Goal: Check status

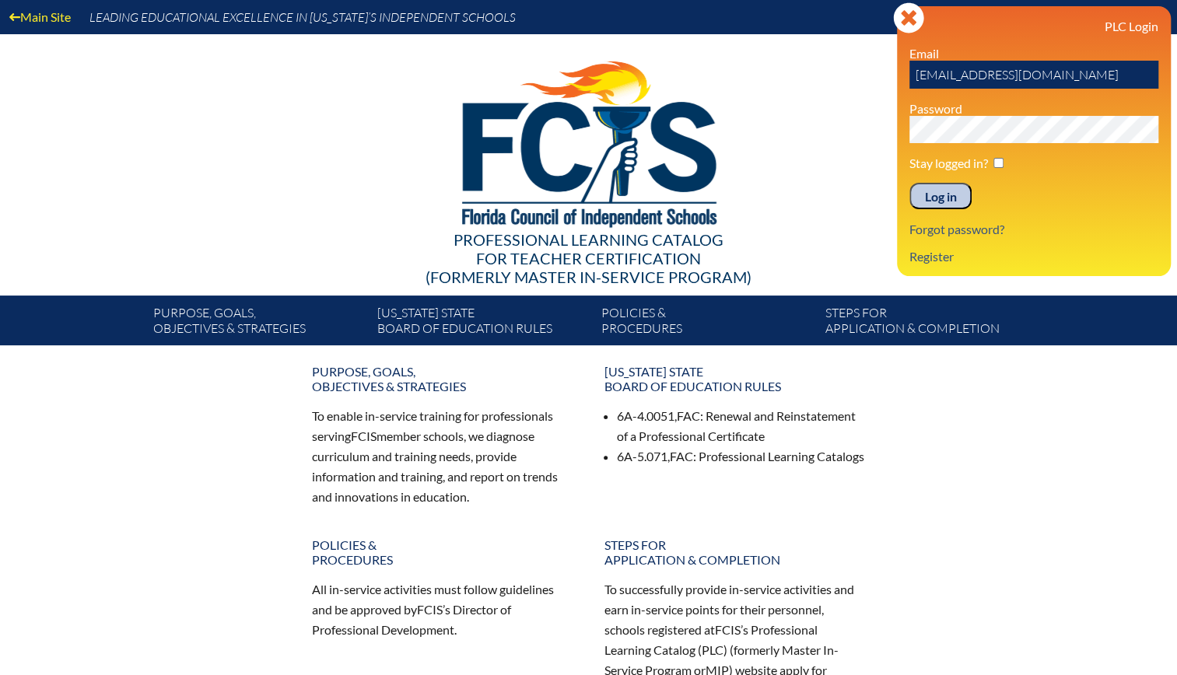
click at [945, 198] on input "Log in" at bounding box center [940, 196] width 62 height 26
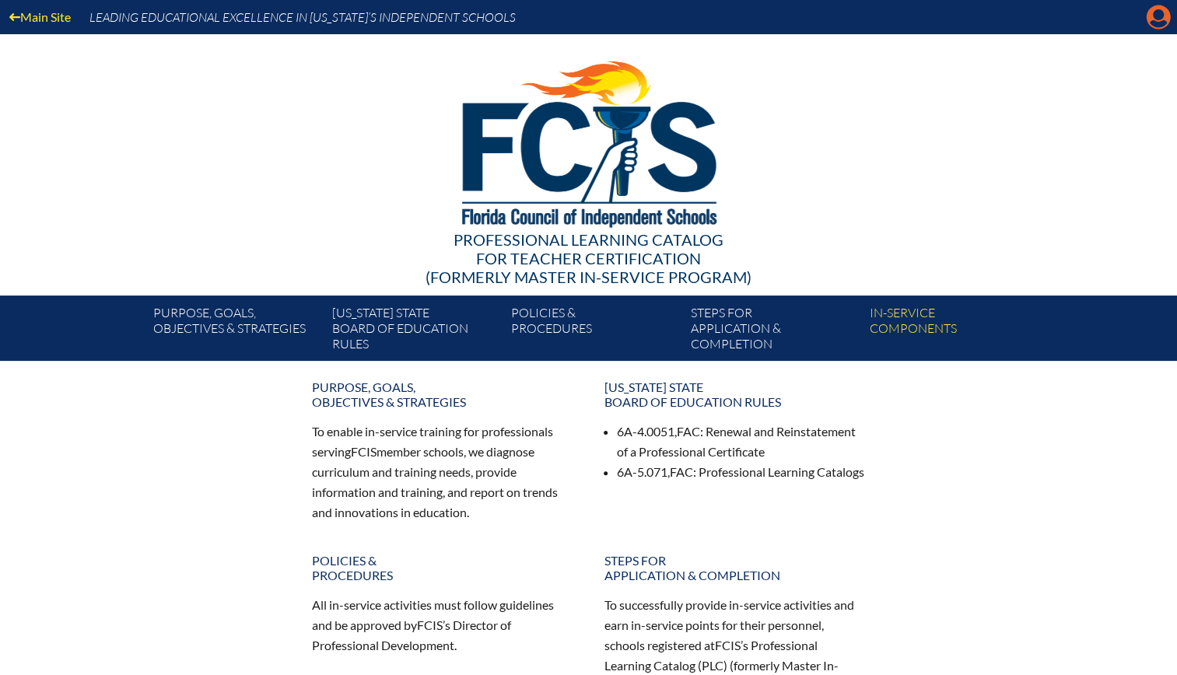
click at [1146, 25] on icon "Manage account" at bounding box center [1158, 17] width 25 height 25
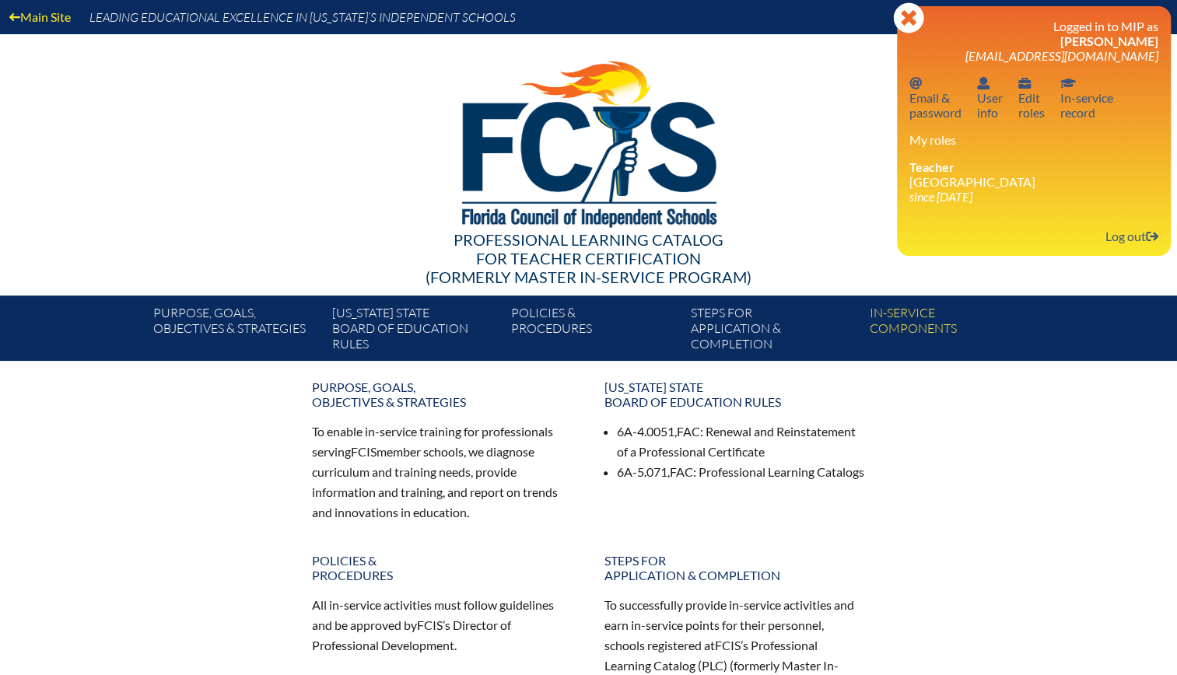
click at [930, 184] on li "Teacher [DEMOGRAPHIC_DATA][GEOGRAPHIC_DATA] since [DATE]" at bounding box center [1033, 181] width 249 height 44
click at [1075, 108] on link "In-service record In-service record" at bounding box center [1086, 97] width 65 height 51
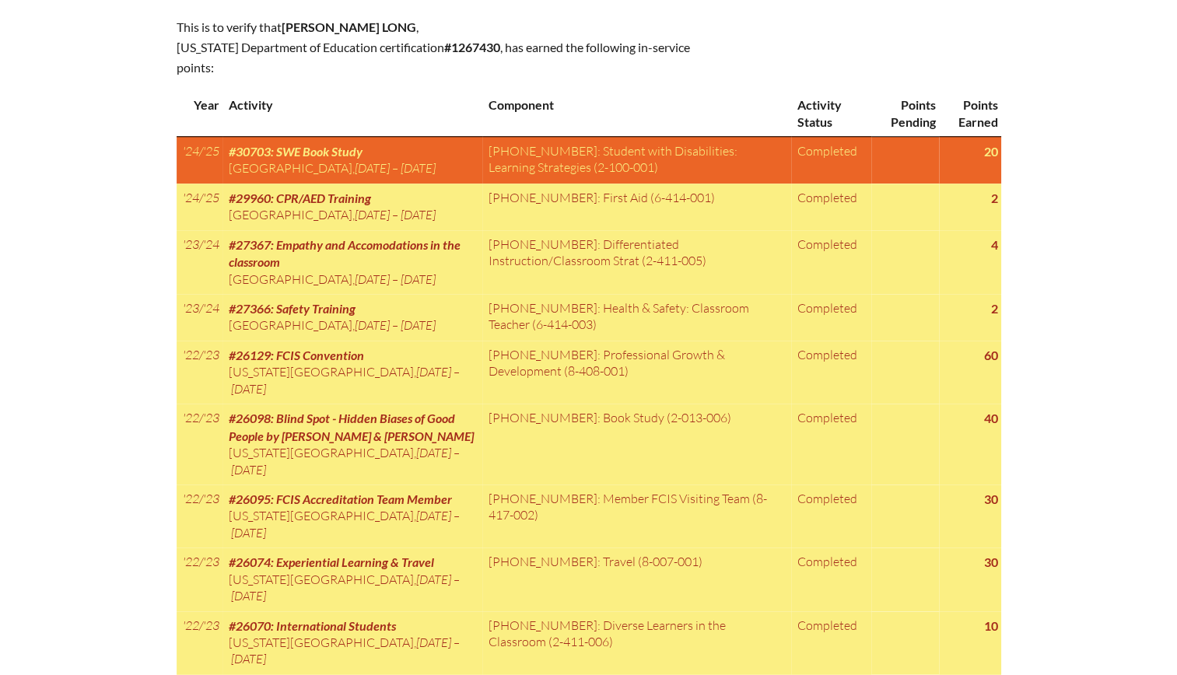
scroll to position [795, 0]
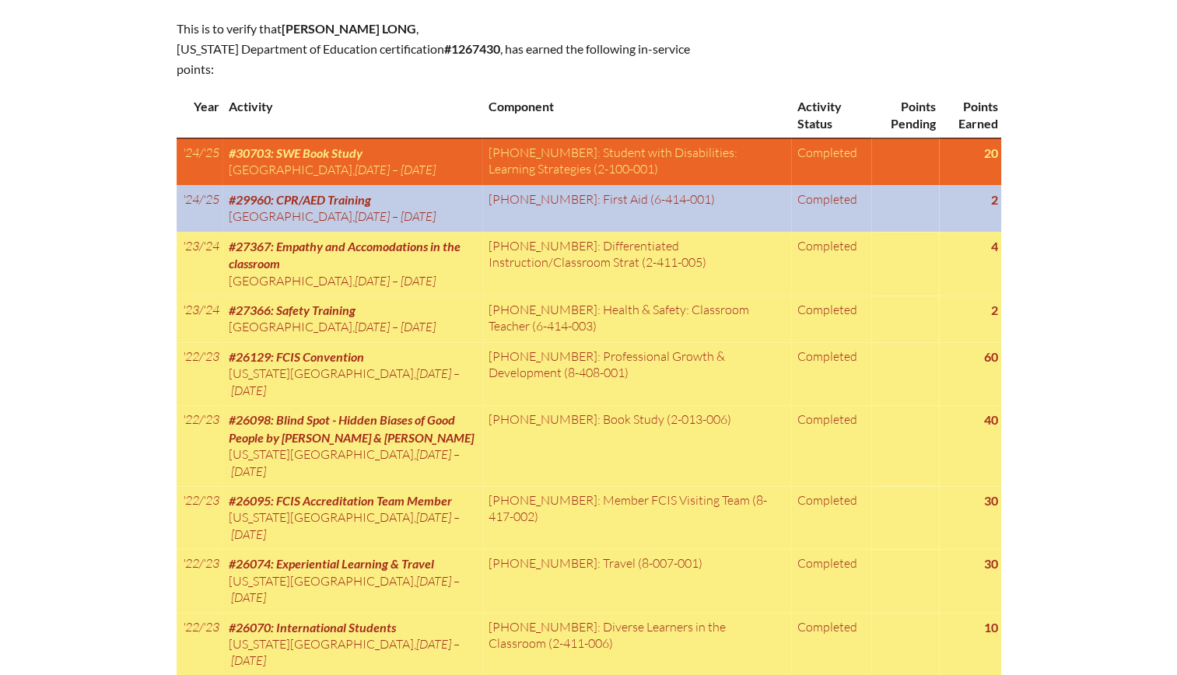
click at [342, 196] on span "#29960: CPR/AED Training" at bounding box center [300, 199] width 142 height 15
click at [988, 195] on td "2" at bounding box center [970, 208] width 62 height 47
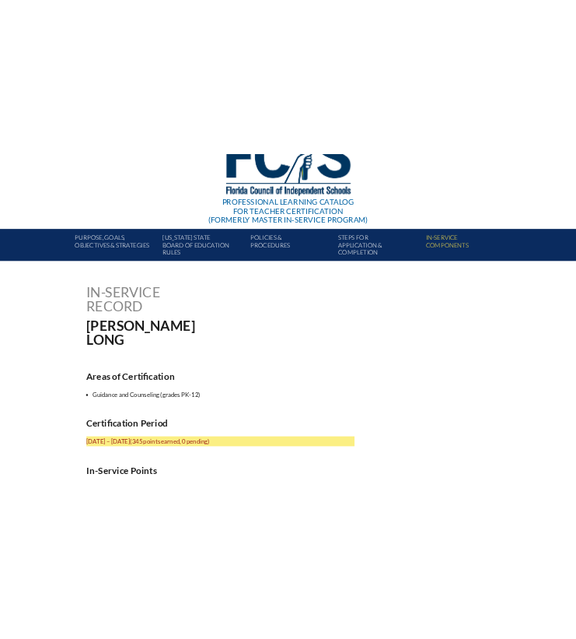
scroll to position [212, 0]
